Goal: Task Accomplishment & Management: Manage account settings

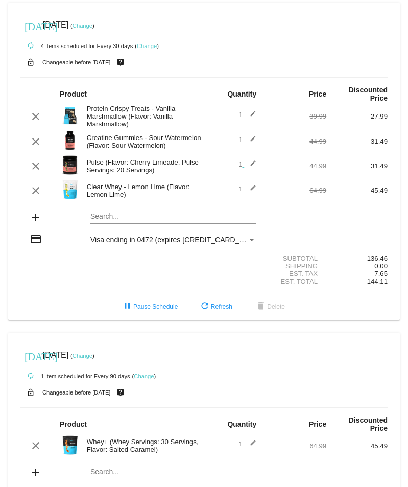
click at [108, 112] on div "Protein Crispy Treats - Vanilla Marshmallow (Flavor: Vanilla Marshmallow)" at bounding box center [143, 116] width 123 height 23
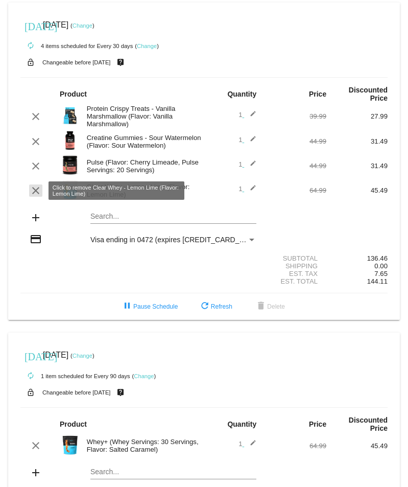
click at [34, 188] on mat-icon "clear" at bounding box center [36, 191] width 12 height 12
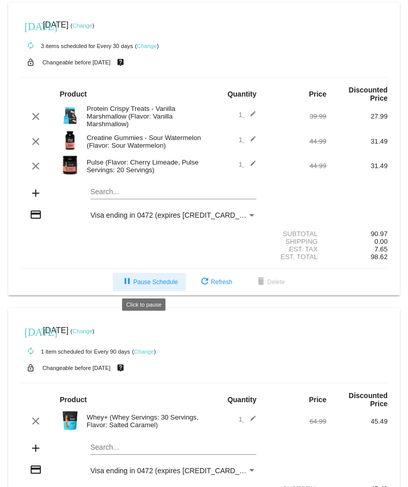
click at [146, 282] on span "pause Pause Schedule" at bounding box center [149, 282] width 57 height 7
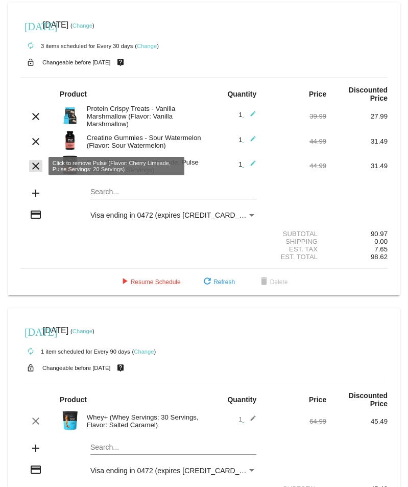
click at [32, 164] on mat-icon "clear" at bounding box center [36, 166] width 12 height 12
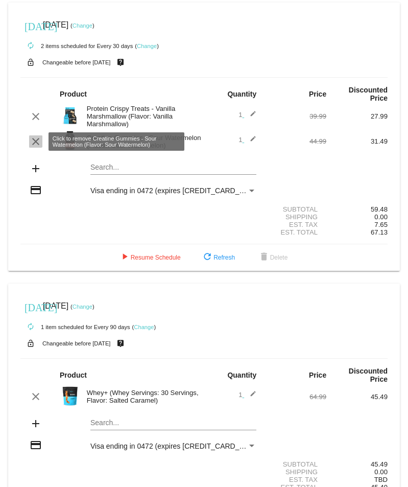
click at [33, 136] on mat-icon "clear" at bounding box center [36, 141] width 12 height 12
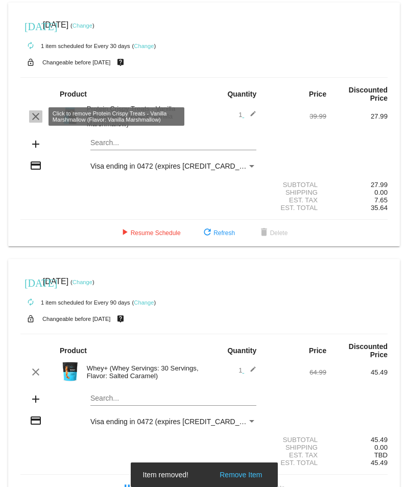
click at [35, 118] on mat-icon "clear" at bounding box center [36, 116] width 12 height 12
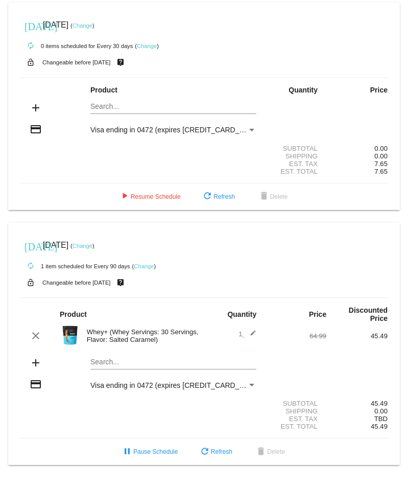
click at [93, 247] on link "Change" at bounding box center [83, 246] width 20 height 6
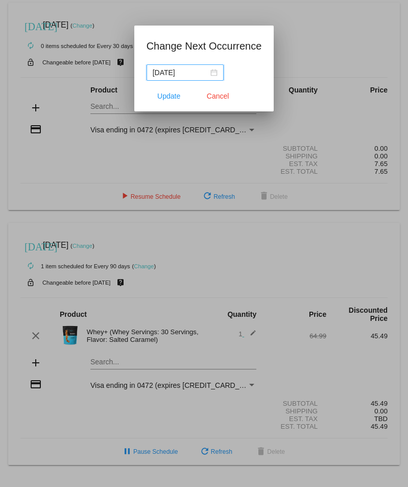
click at [176, 74] on input "2025-09-20" at bounding box center [181, 72] width 56 height 11
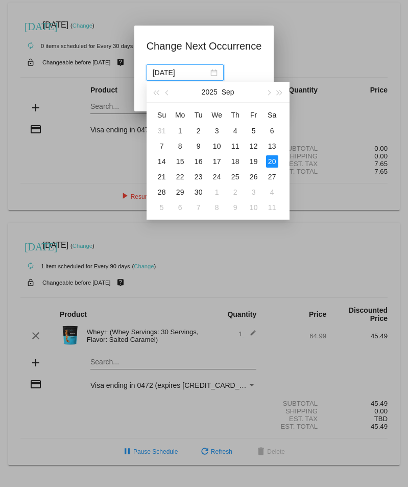
click at [185, 67] on input "2025-09-20" at bounding box center [181, 72] width 56 height 11
click at [177, 71] on input "2025-09-20" at bounding box center [181, 72] width 56 height 11
click at [180, 71] on input "2025-09-20" at bounding box center [181, 72] width 56 height 11
click at [172, 73] on input "2025-09-20" at bounding box center [181, 72] width 56 height 11
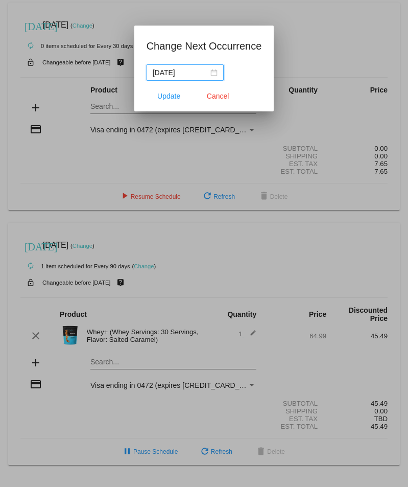
click at [167, 72] on input "2025-09-20" at bounding box center [181, 72] width 56 height 11
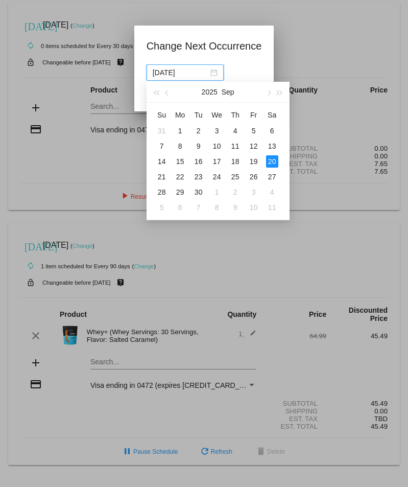
click at [174, 73] on input "2025-09-20" at bounding box center [181, 72] width 56 height 11
click at [267, 94] on span "button" at bounding box center [268, 92] width 5 height 5
click at [218, 161] on div "15" at bounding box center [217, 161] width 12 height 12
type input "2025-10-15"
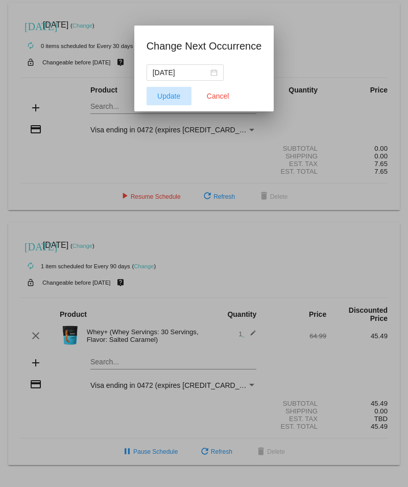
click at [168, 95] on span "Update" at bounding box center [168, 96] width 23 height 8
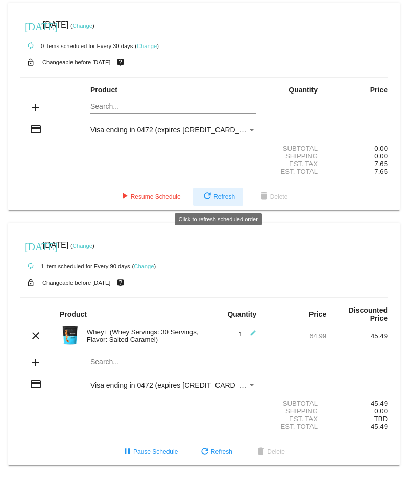
click at [231, 197] on span "refresh Refresh" at bounding box center [218, 196] width 34 height 7
